Goal: Task Accomplishment & Management: Use online tool/utility

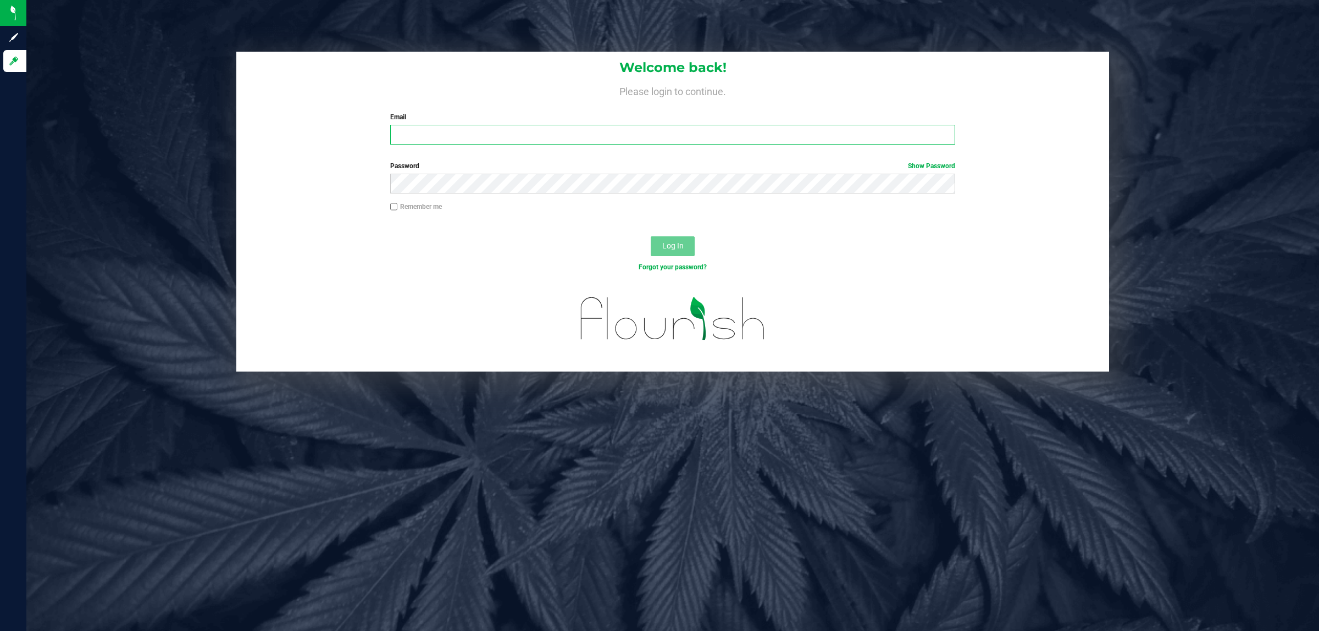
click at [545, 135] on input "Email" at bounding box center [672, 135] width 565 height 20
type input "cworden@liveparallel.com"
click at [651, 236] on button "Log In" at bounding box center [673, 246] width 44 height 20
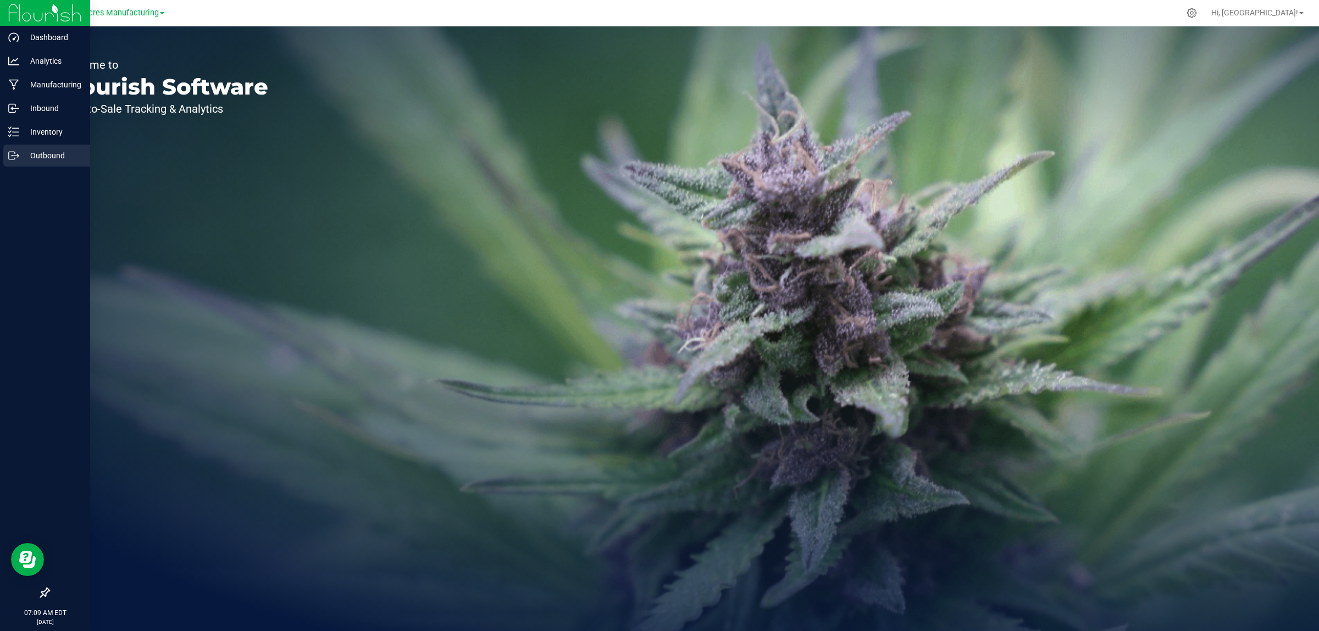
click at [44, 153] on p "Outbound" at bounding box center [52, 155] width 66 height 13
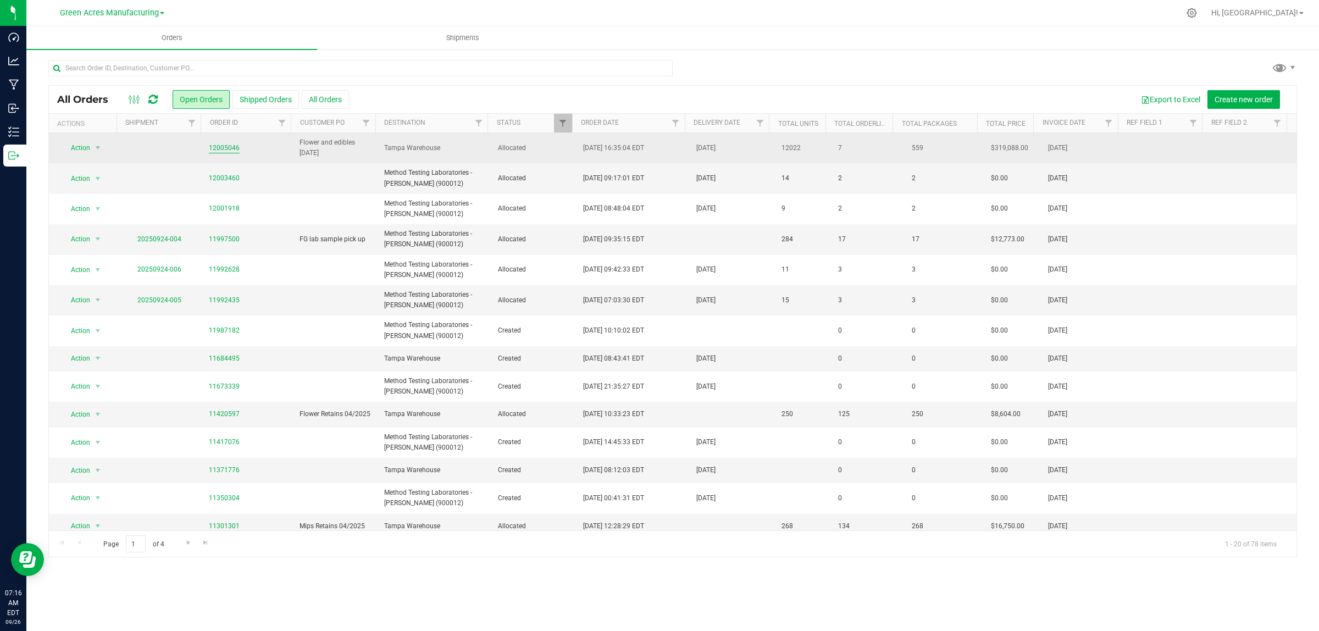
click at [215, 150] on link "12005046" at bounding box center [224, 148] width 31 height 10
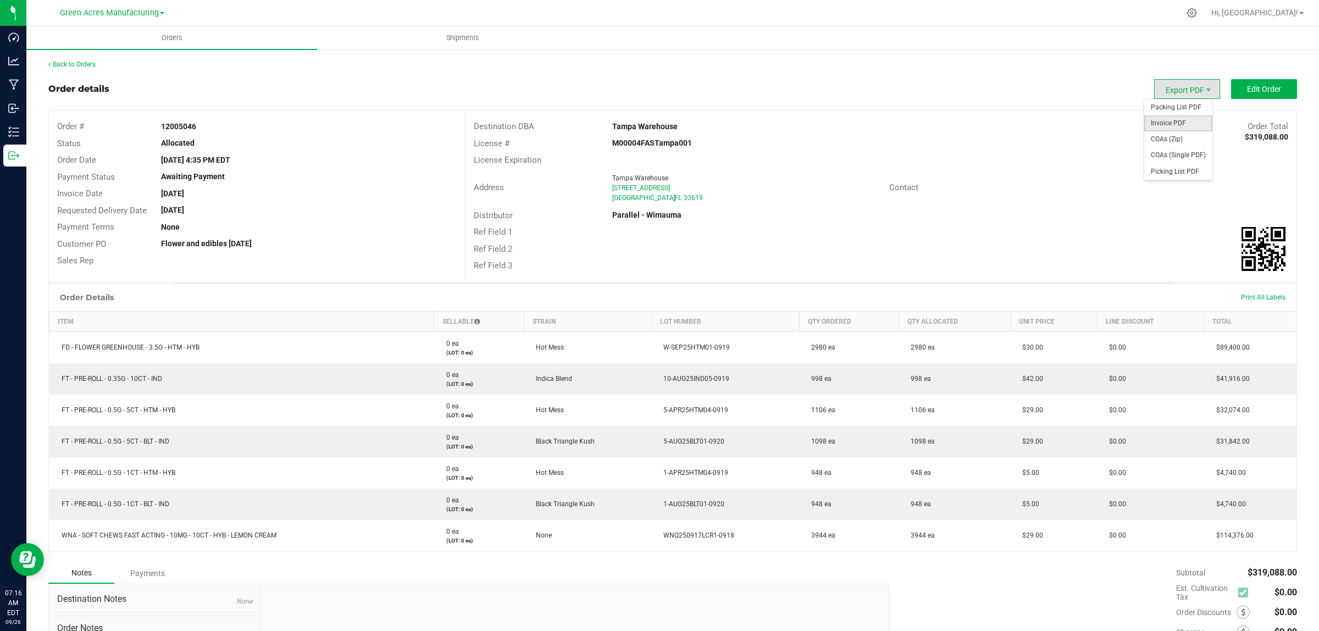
click at [1178, 125] on span "Invoice PDF" at bounding box center [1178, 123] width 68 height 16
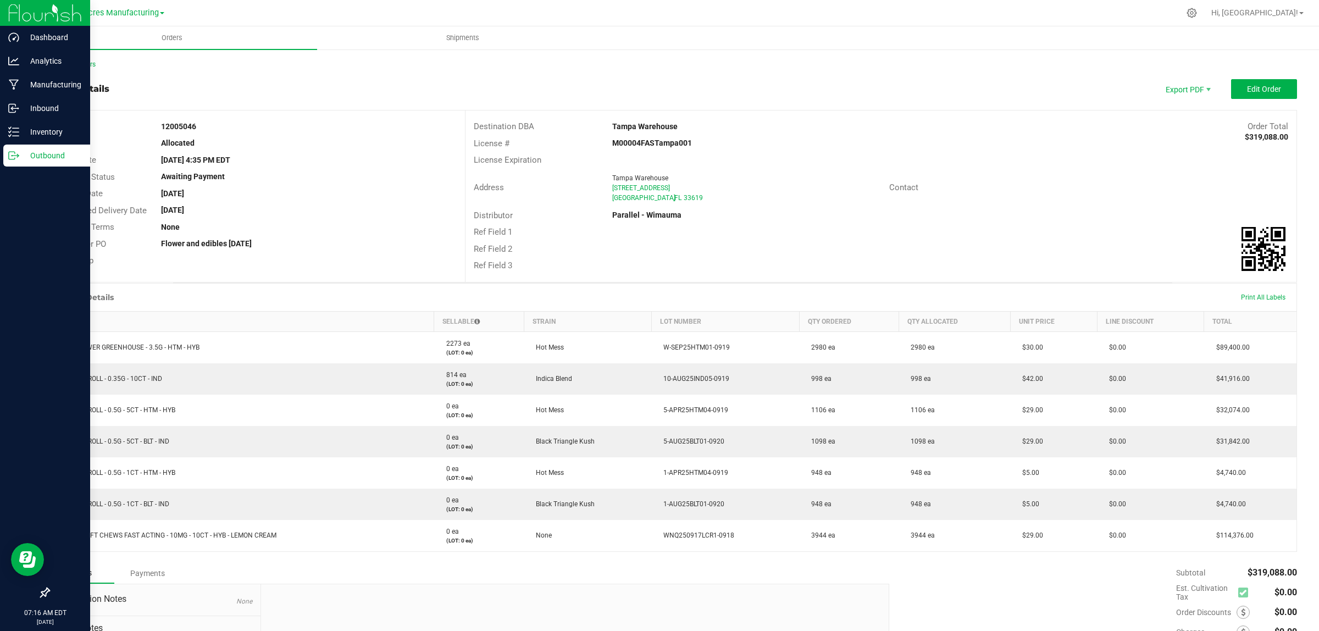
click at [1, 163] on link "Outbound" at bounding box center [45, 157] width 90 height 24
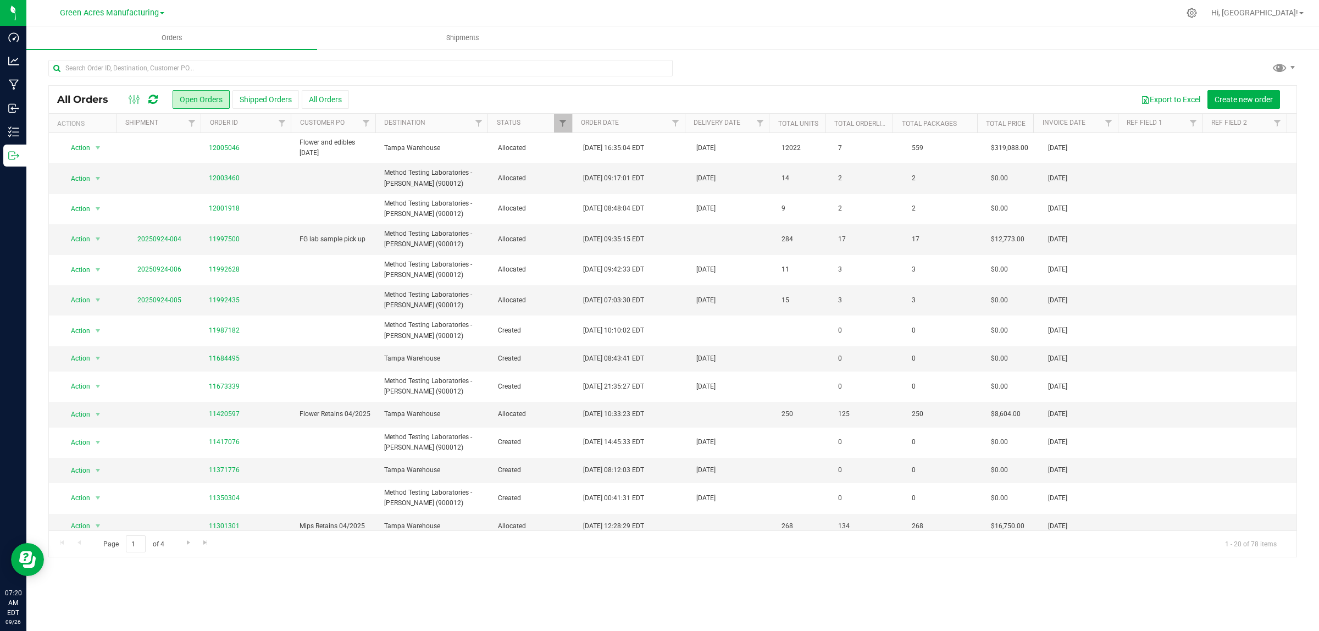
drag, startPoint x: 699, startPoint y: 141, endPoint x: 576, endPoint y: 125, distance: 124.2
click at [699, 141] on td "Sep 26, 2025" at bounding box center [732, 148] width 85 height 30
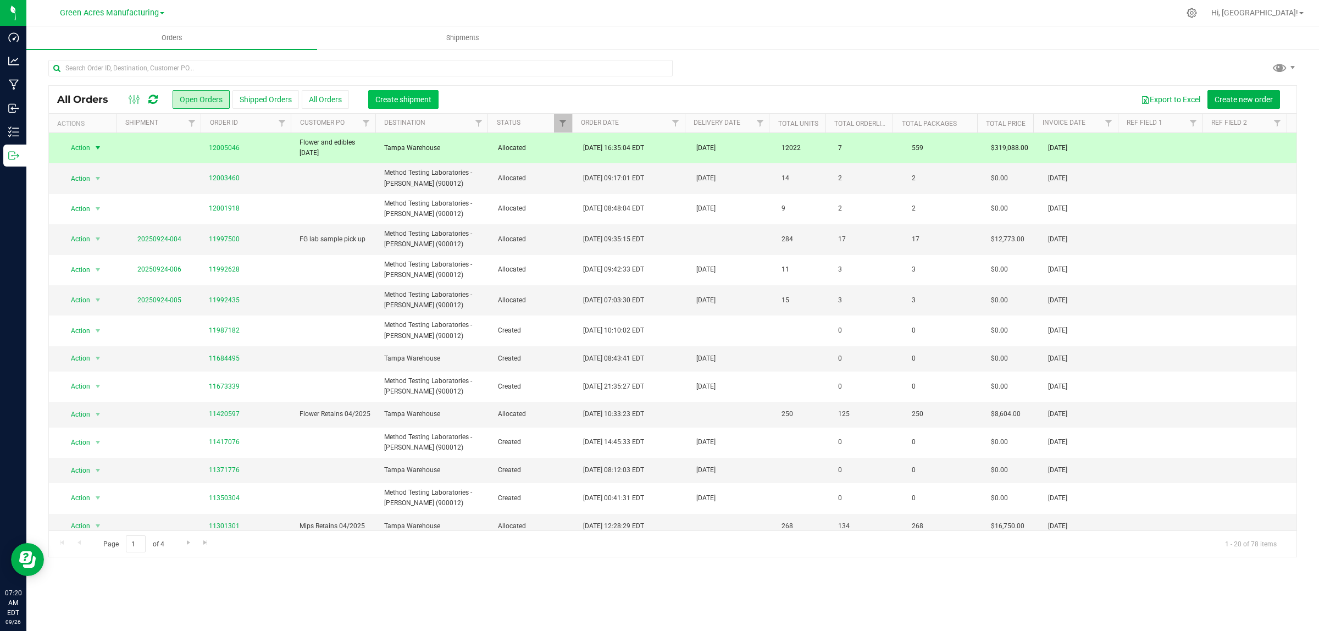
click at [399, 93] on button "Create shipment" at bounding box center [403, 99] width 70 height 19
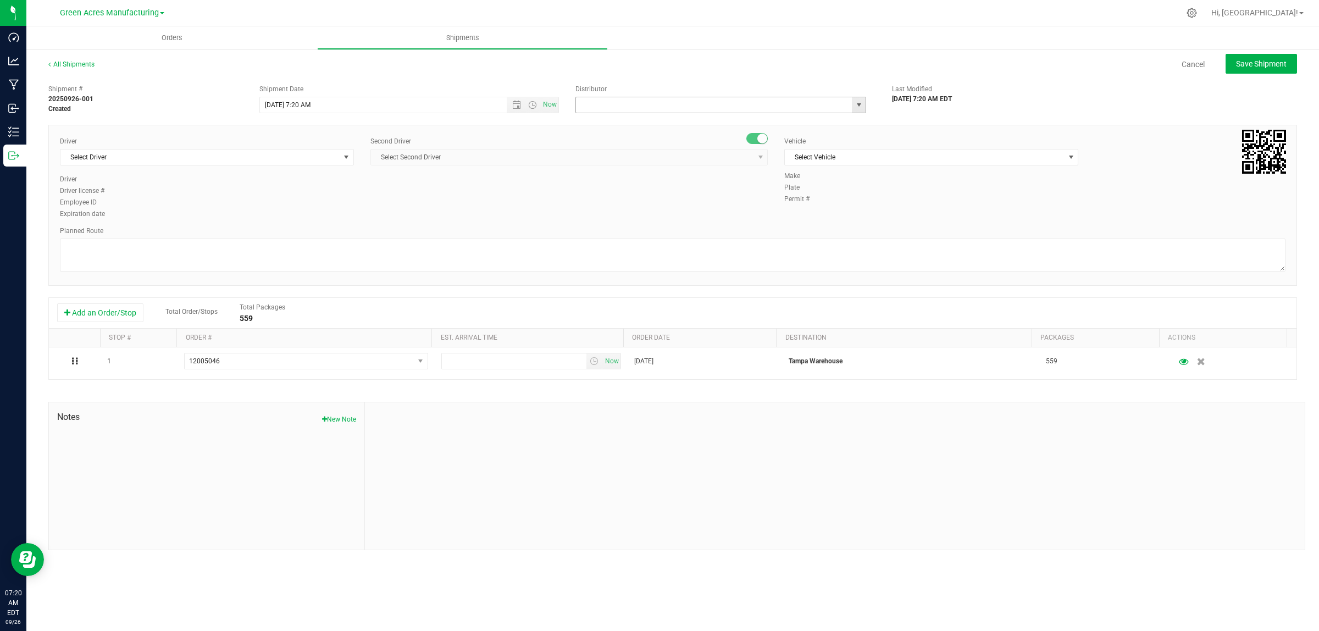
click at [664, 110] on input "text" at bounding box center [710, 104] width 268 height 15
click at [641, 136] on li "Tampa Warehouse" at bounding box center [721, 140] width 290 height 16
type input "Tampa Warehouse"
click at [301, 101] on input "9/26/2025 7:20 AM" at bounding box center [393, 104] width 266 height 15
type input "9/26/2025 10:20 AM"
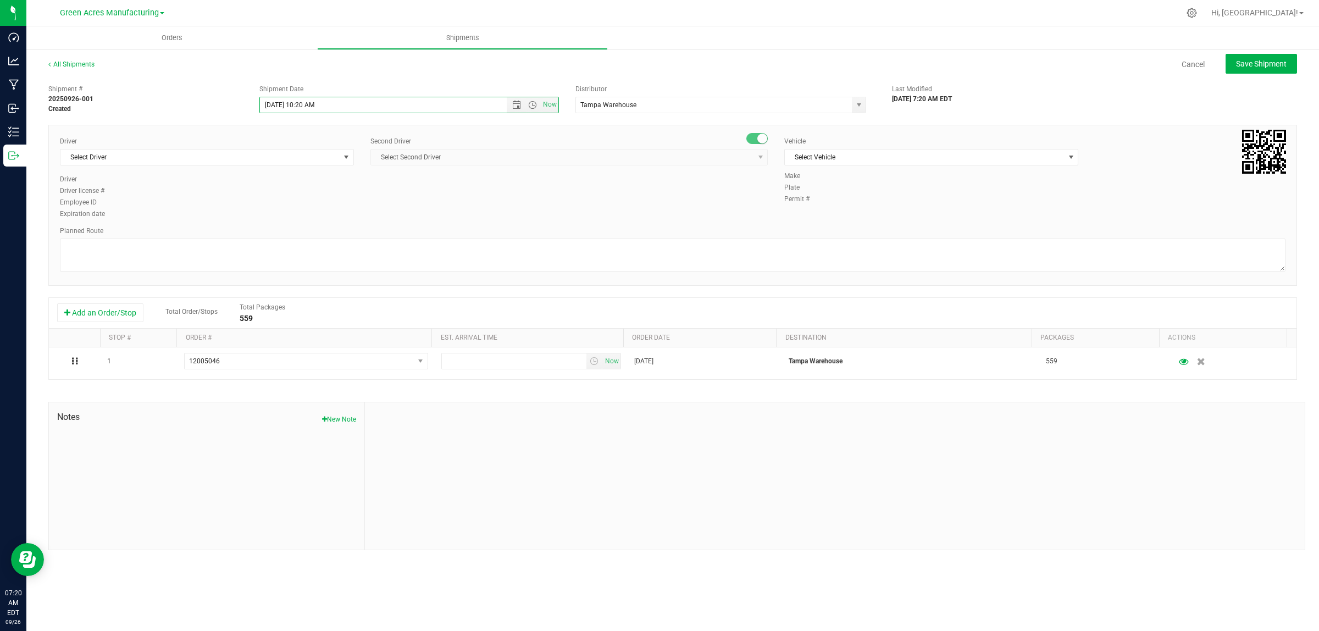
click at [452, 215] on div "Driver Select Driver Select Driver Ian Albritton - 100006559 LOGAN ALLEN - 1000…" at bounding box center [673, 178] width 1242 height 84
click at [212, 156] on span "Select Driver" at bounding box center [199, 156] width 279 height 15
click at [115, 202] on span "Eric Corbitt - 100000363" at bounding box center [112, 203] width 90 height 14
type input "eric"
click at [404, 160] on span "Select Second Driver" at bounding box center [562, 156] width 382 height 15
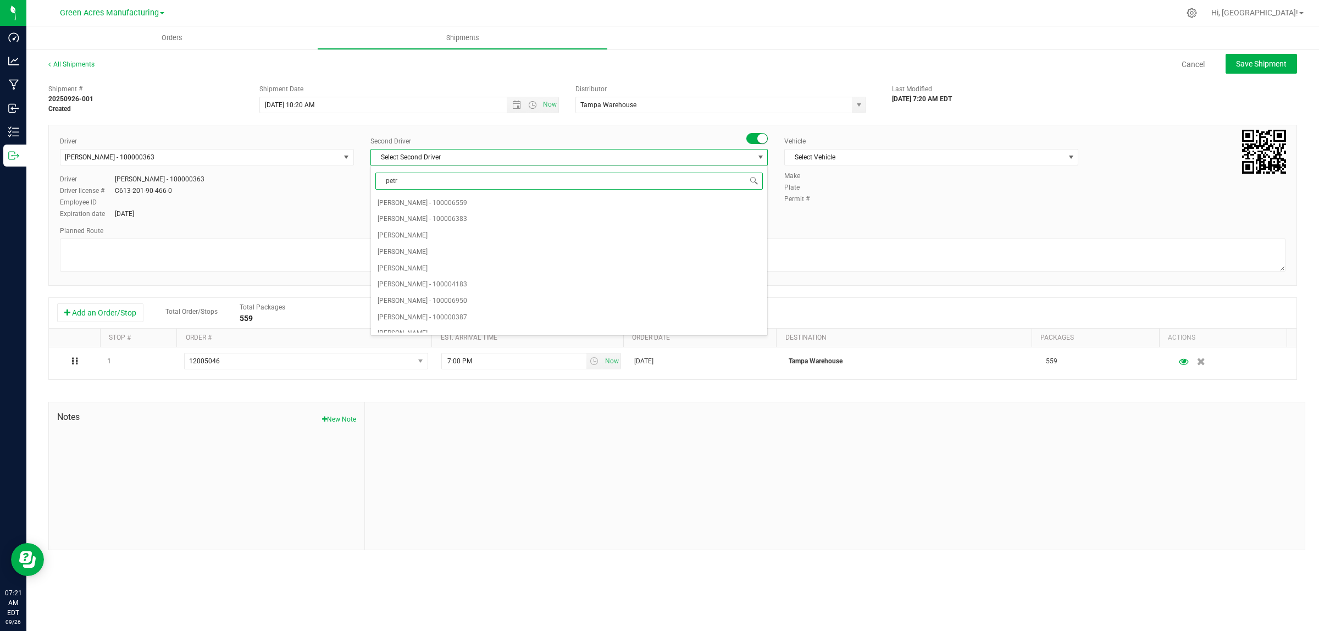
type input "petro"
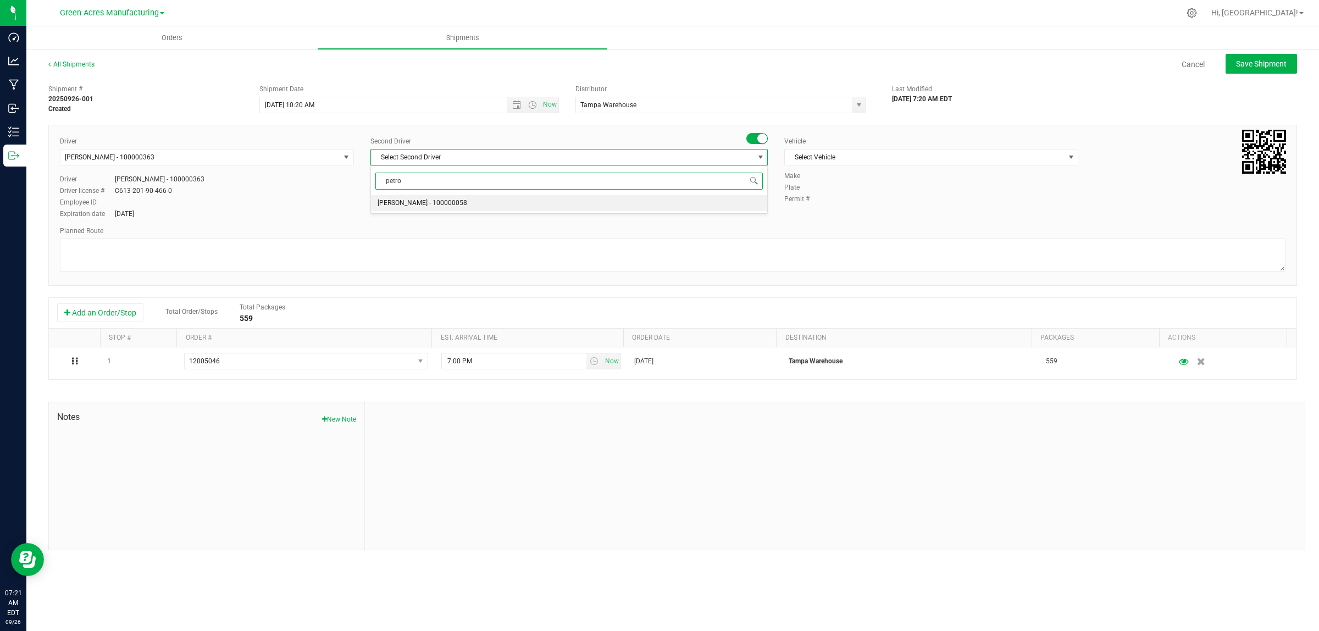
click at [407, 203] on span "Petroneilo Robinson - 100000058" at bounding box center [422, 203] width 90 height 14
click at [865, 149] on span "Select Vehicle" at bounding box center [931, 157] width 294 height 16
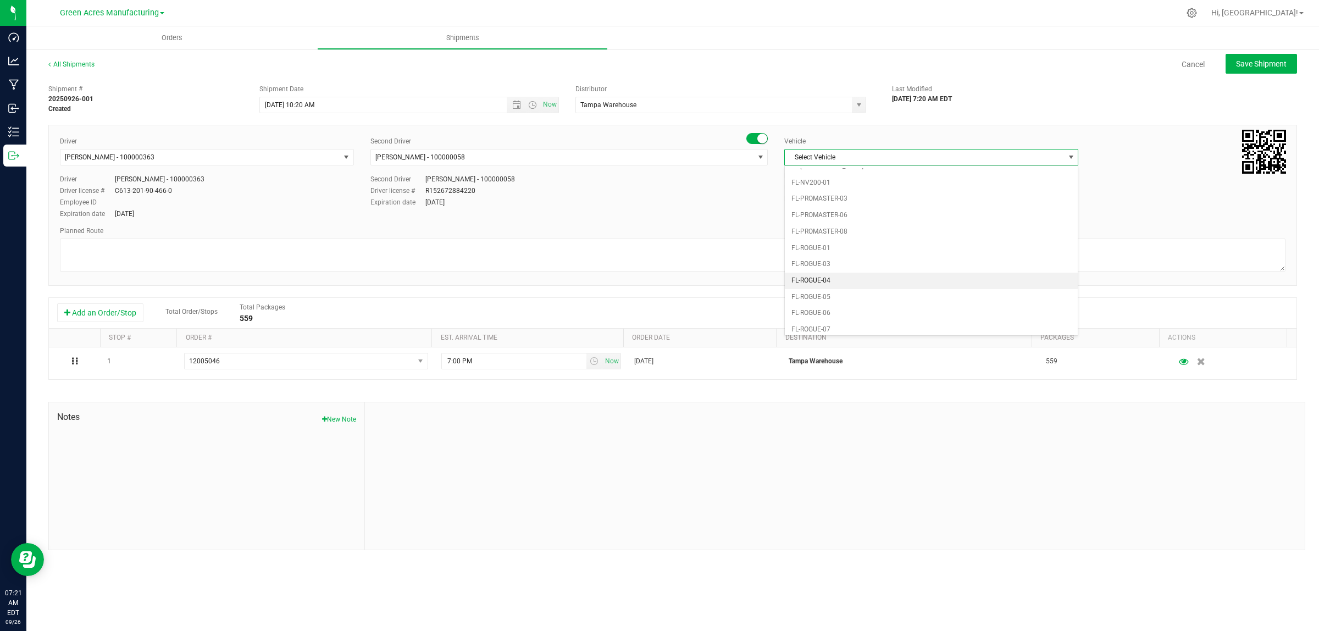
scroll to position [254, 0]
click at [807, 201] on li "FL-F-650-01" at bounding box center [931, 199] width 293 height 16
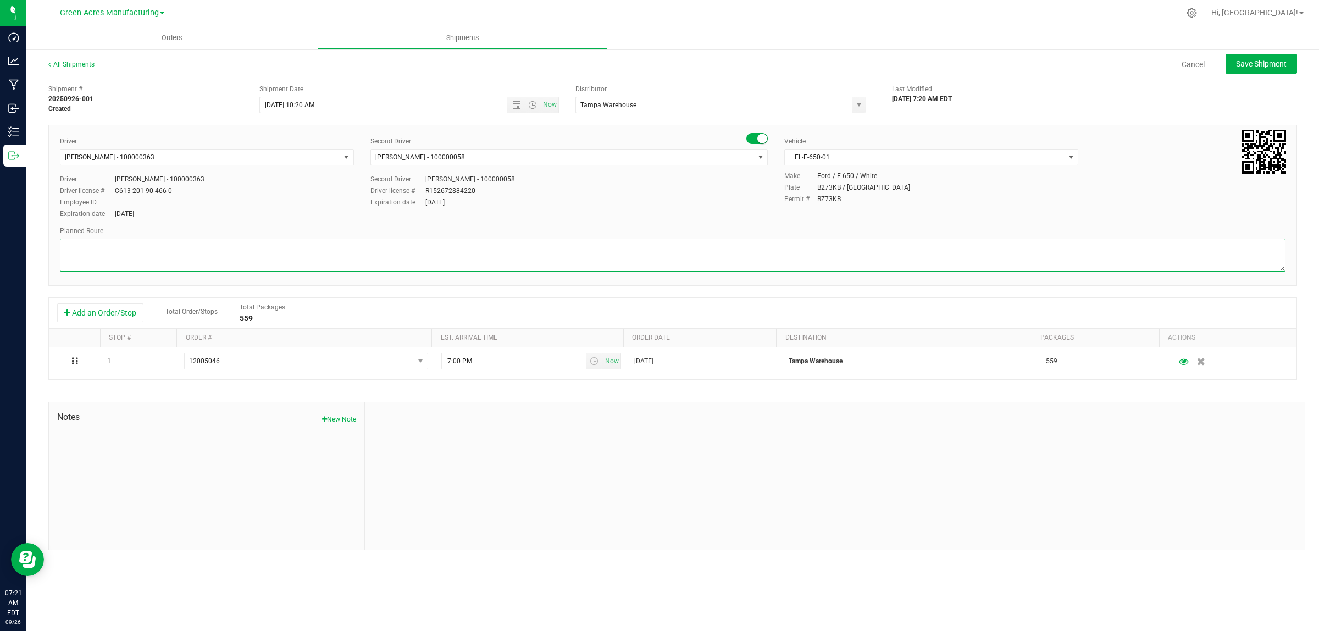
click at [424, 262] on textarea at bounding box center [672, 254] width 1225 height 33
type textarea "Finished Goods"
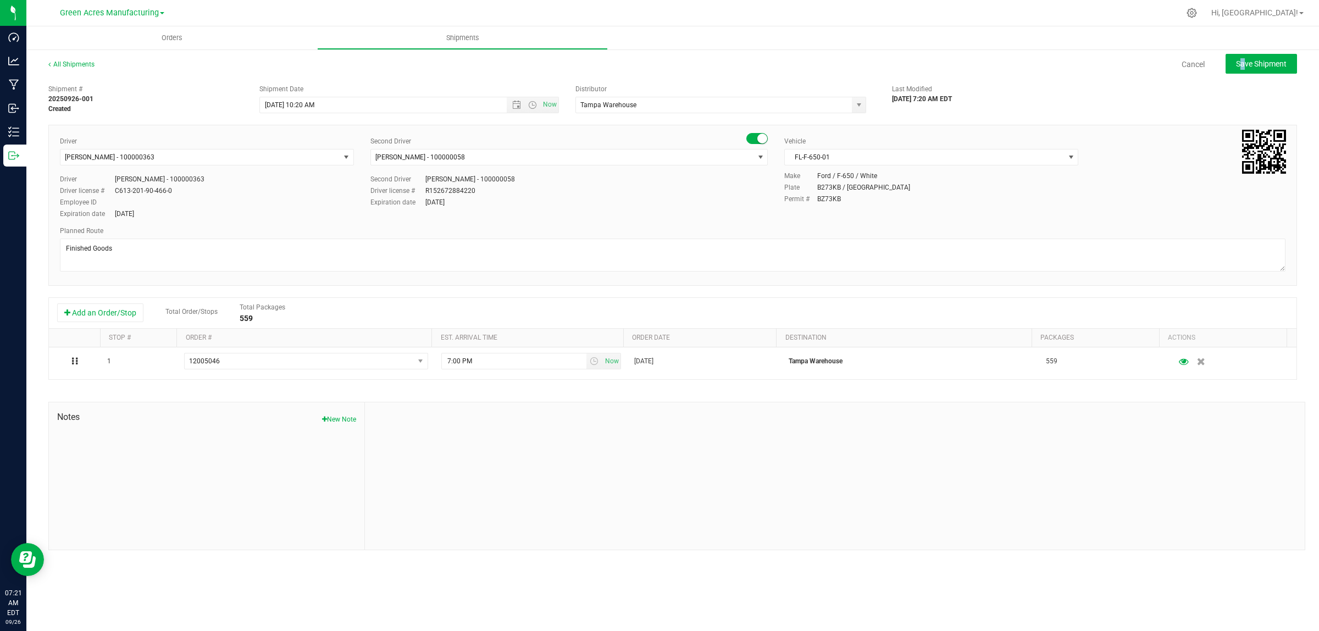
click at [1238, 74] on div "All Shipments Cancel Save Shipment" at bounding box center [672, 69] width 1248 height 20
click at [1239, 73] on button "Save Shipment" at bounding box center [1260, 64] width 71 height 20
type input "9/26/2025 2:20 PM"
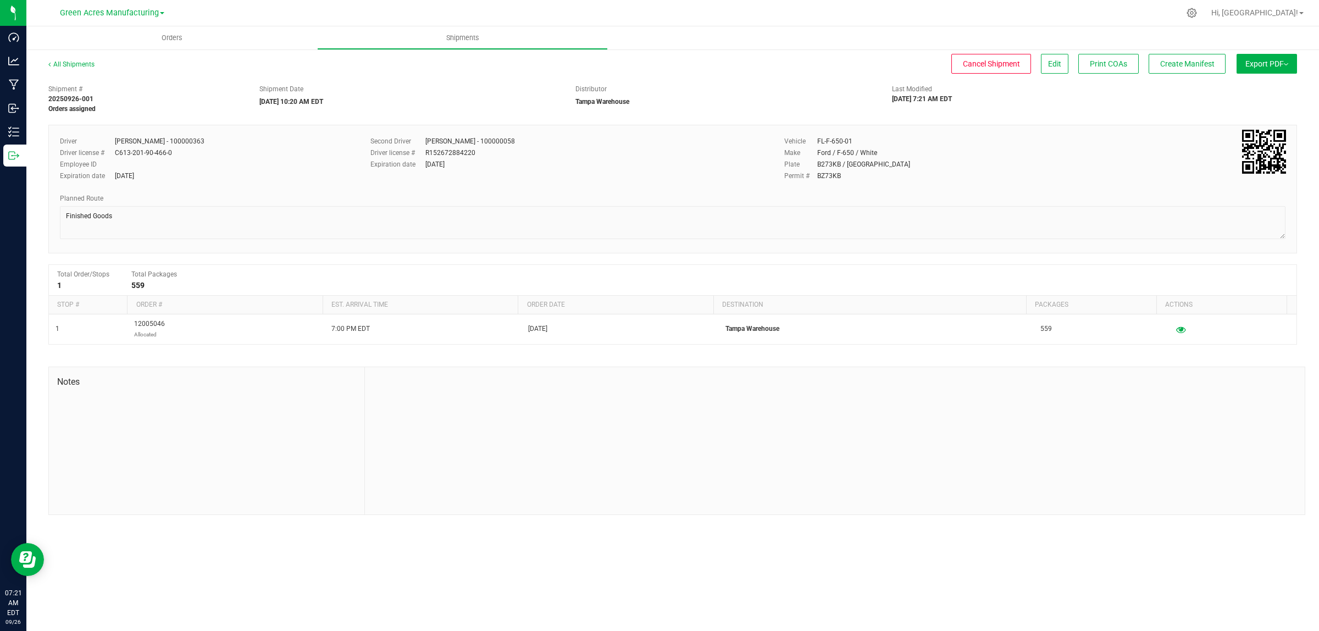
drag, startPoint x: 1259, startPoint y: 63, endPoint x: 1257, endPoint y: 72, distance: 9.1
click at [1259, 62] on span "Export PDF" at bounding box center [1266, 63] width 43 height 9
click at [1253, 103] on span "Manifest by Lot" at bounding box center [1238, 105] width 46 height 8
click at [1259, 59] on span "Export PDF" at bounding box center [1266, 63] width 43 height 9
click at [1251, 107] on span "Manifest by Lot" at bounding box center [1238, 105] width 46 height 8
